Goal: Task Accomplishment & Management: Complete application form

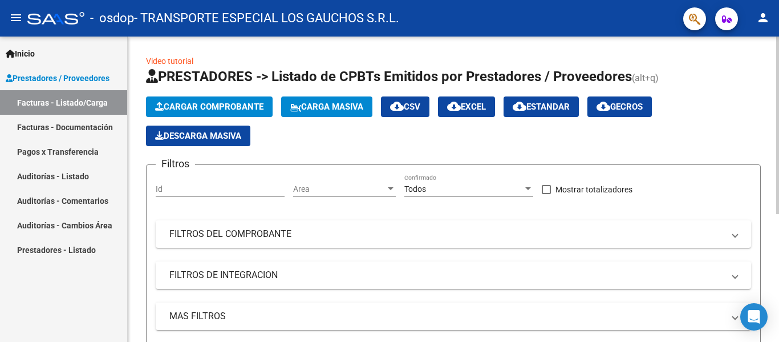
click at [202, 99] on button "Cargar Comprobante" at bounding box center [209, 106] width 127 height 21
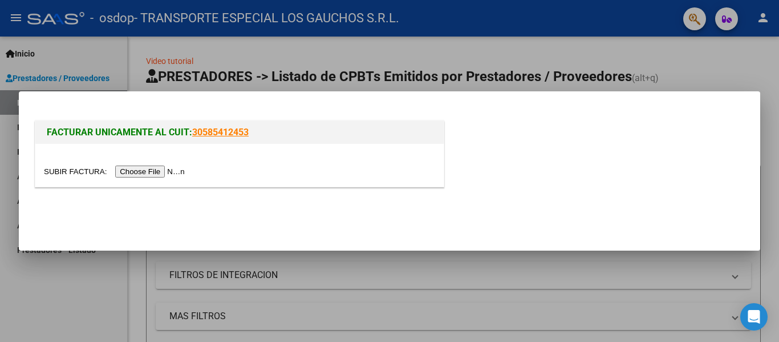
click at [162, 169] on input "file" at bounding box center [116, 171] width 144 height 12
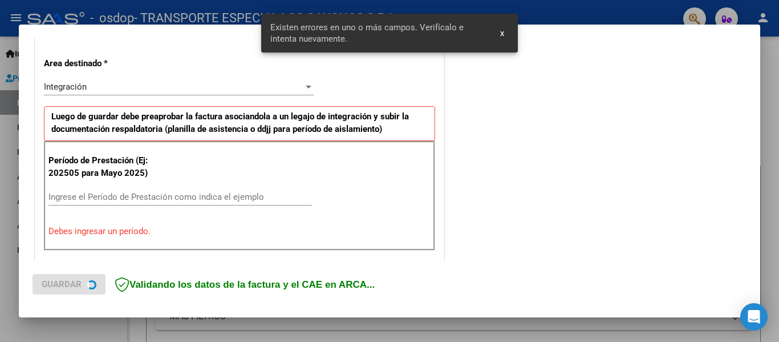
scroll to position [265, 0]
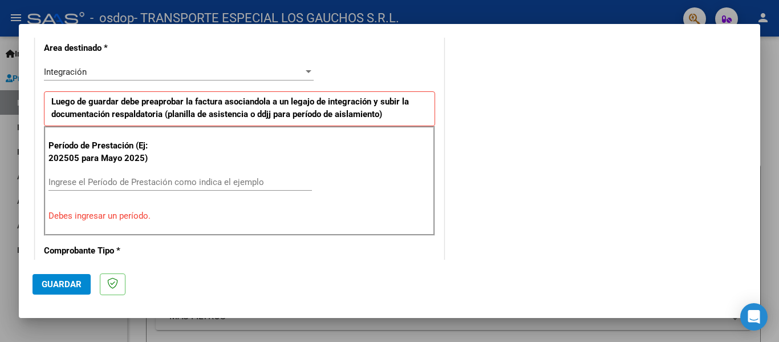
click at [129, 183] on input "Ingrese el Período de Prestación como indica el ejemplo" at bounding box center [179, 182] width 263 height 10
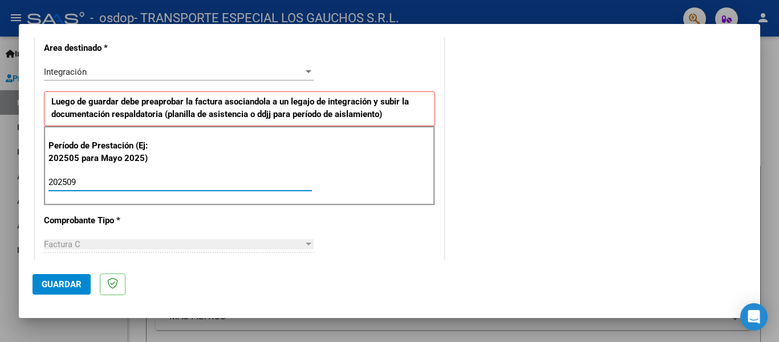
click at [184, 181] on input "202509" at bounding box center [179, 182] width 263 height 10
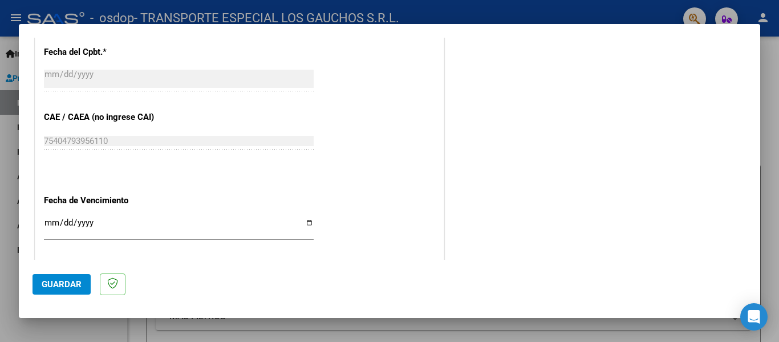
scroll to position [721, 0]
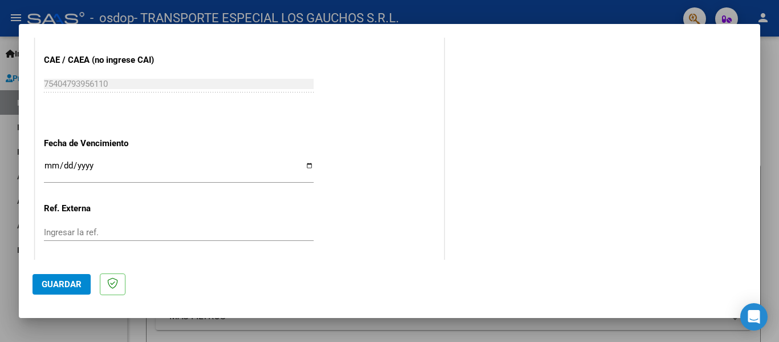
type input "202509"
click at [304, 162] on input "Ingresar la fecha" at bounding box center [179, 170] width 270 height 18
type input "[DATE]"
click at [148, 226] on div "Ingresar la ref." at bounding box center [179, 232] width 270 height 17
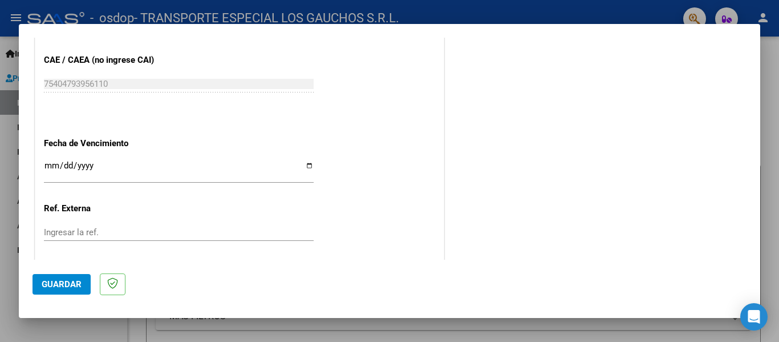
click at [148, 226] on div "Ingresar la ref." at bounding box center [179, 232] width 270 height 17
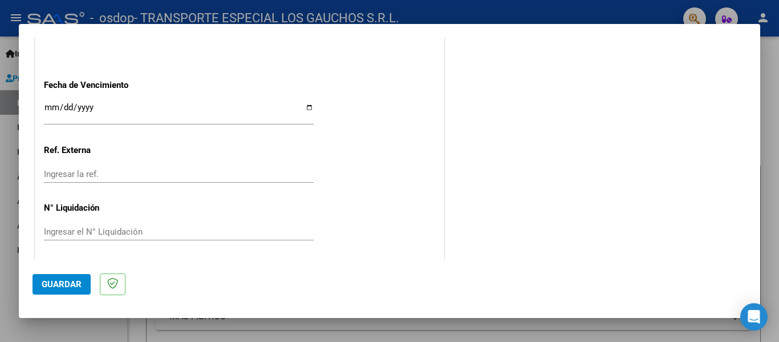
scroll to position [782, 0]
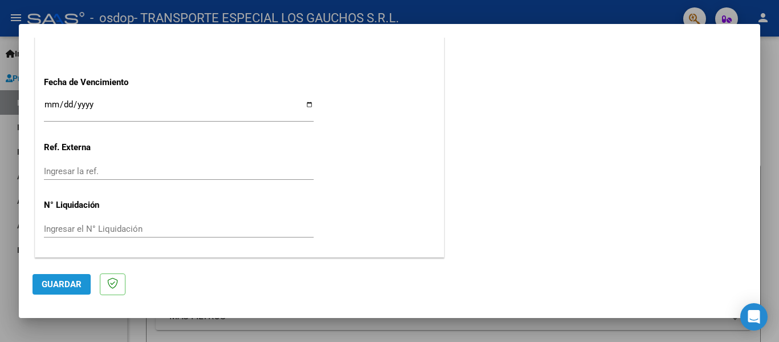
click at [58, 277] on button "Guardar" at bounding box center [61, 284] width 58 height 21
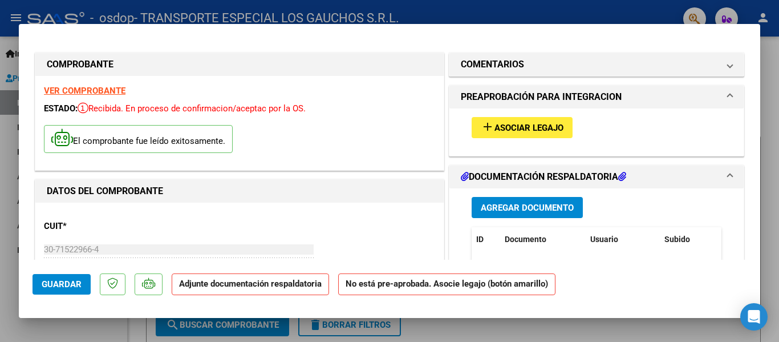
click at [533, 212] on span "Agregar Documento" at bounding box center [527, 207] width 93 height 10
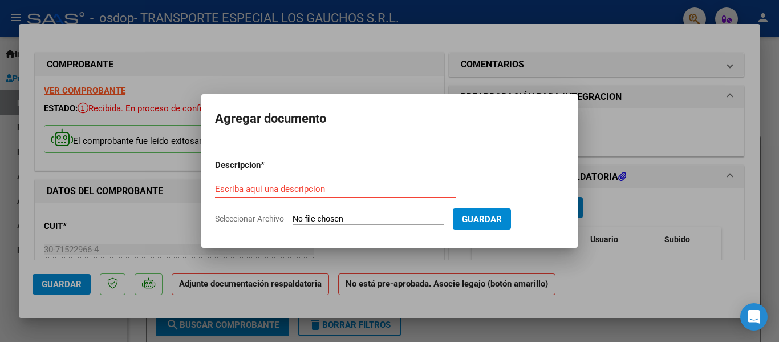
click at [307, 192] on input "Escriba aquí una descripcion" at bounding box center [335, 189] width 241 height 10
click at [318, 214] on input "Seleccionar Archivo" at bounding box center [367, 219] width 151 height 11
type input "C:\fakepath\[PERSON_NAME] setiembre 25 .pdf"
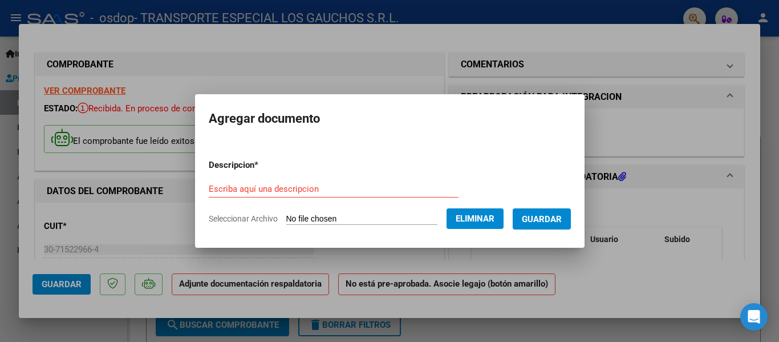
click at [554, 222] on span "Guardar" at bounding box center [542, 219] width 40 height 10
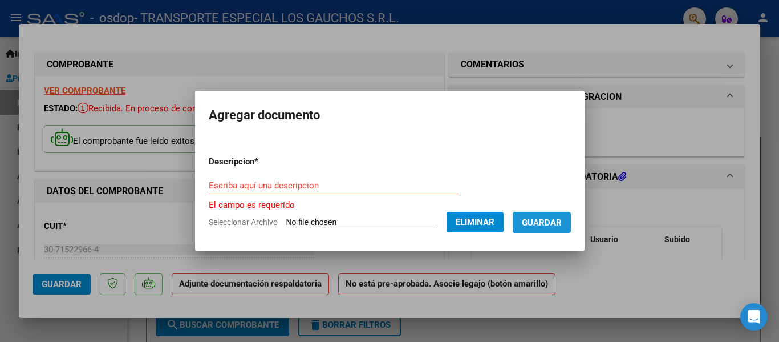
click at [555, 221] on span "Guardar" at bounding box center [542, 222] width 40 height 10
click at [388, 178] on div "Escriba aquí una descripcion" at bounding box center [334, 185] width 250 height 17
click at [381, 186] on input "Escriba aquí una descripcion" at bounding box center [334, 185] width 250 height 10
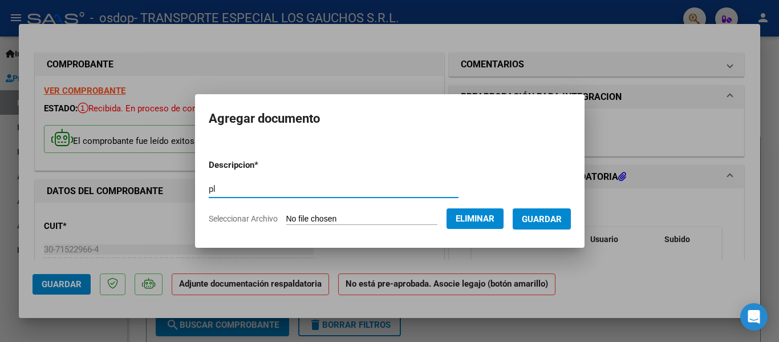
type input "p"
type input "PLANILLA DE ASISTENCIA"
click at [543, 216] on span "Guardar" at bounding box center [542, 219] width 40 height 10
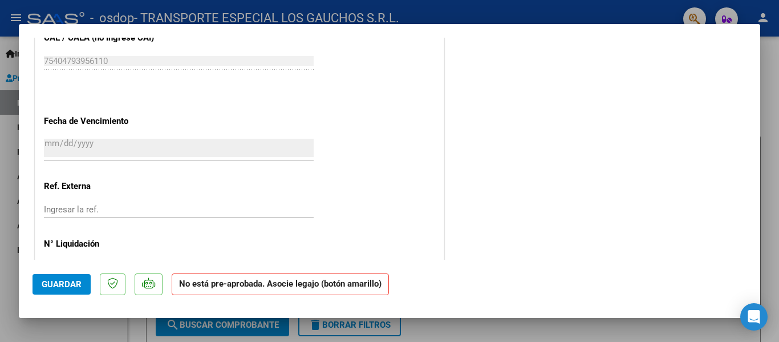
scroll to position [769, 0]
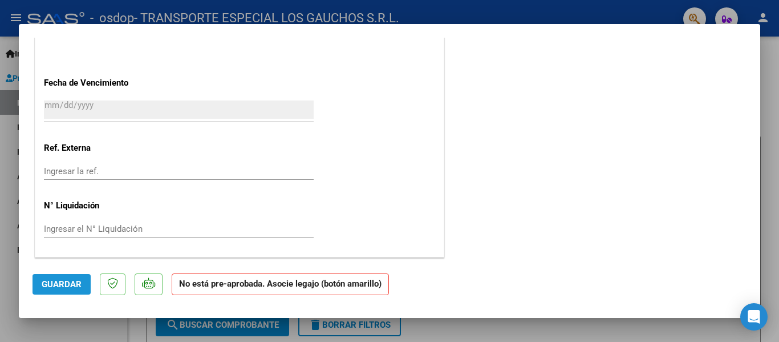
click at [64, 289] on span "Guardar" at bounding box center [62, 284] width 40 height 10
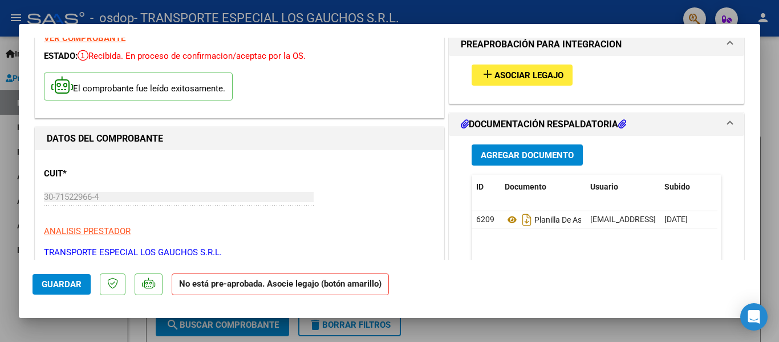
scroll to position [0, 0]
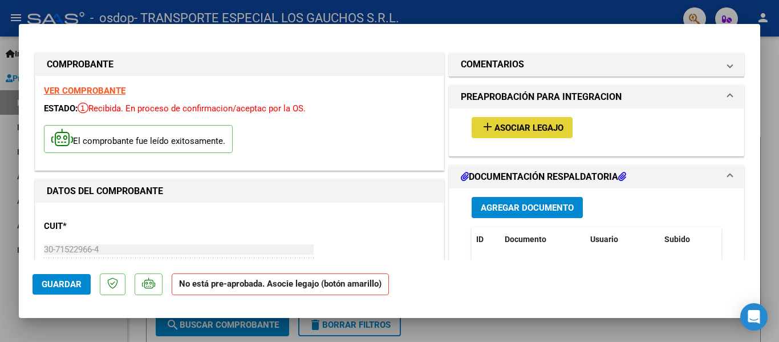
click at [510, 134] on button "add Asociar Legajo" at bounding box center [522, 127] width 101 height 21
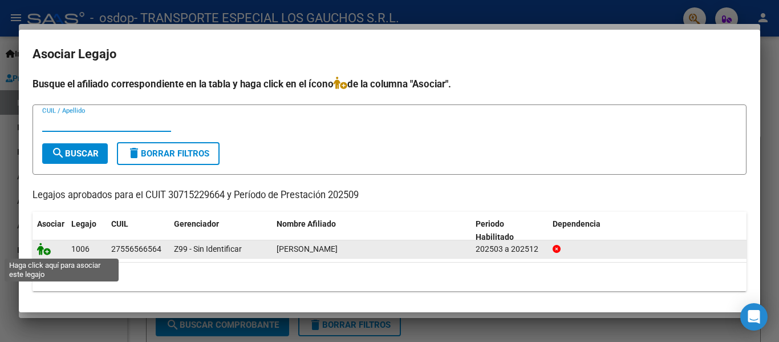
click at [48, 249] on icon at bounding box center [44, 248] width 14 height 13
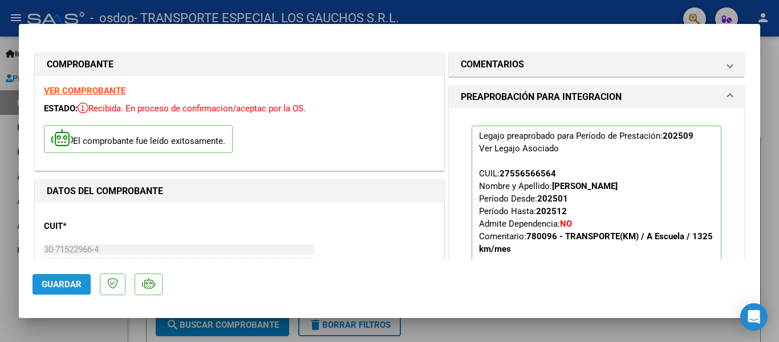
click at [67, 279] on span "Guardar" at bounding box center [62, 284] width 40 height 10
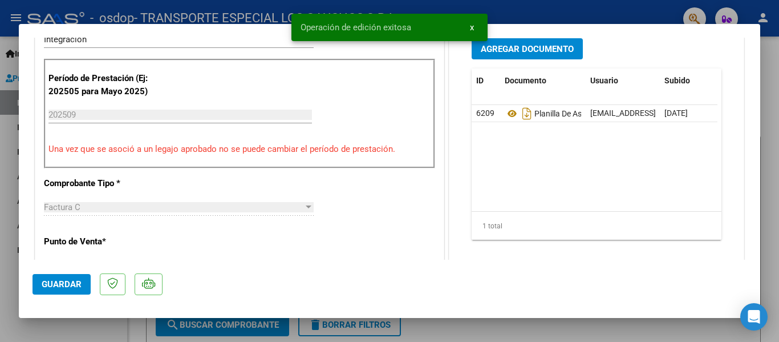
scroll to position [342, 0]
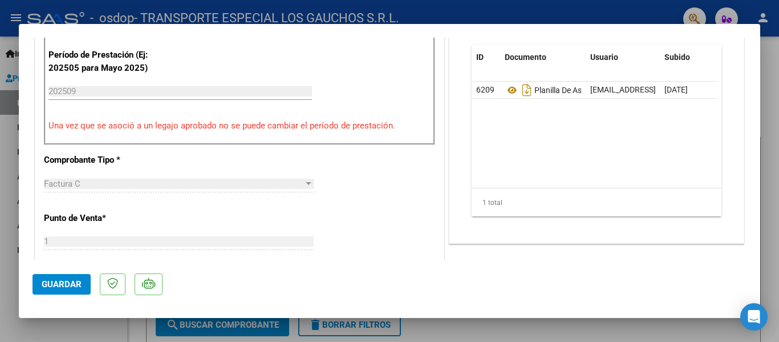
click at [774, 48] on div at bounding box center [389, 171] width 779 height 342
type input "$ 0,00"
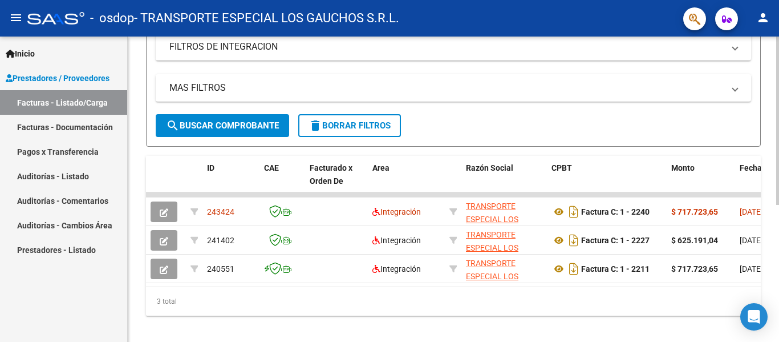
scroll to position [247, 0]
